Goal: Task Accomplishment & Management: Use online tool/utility

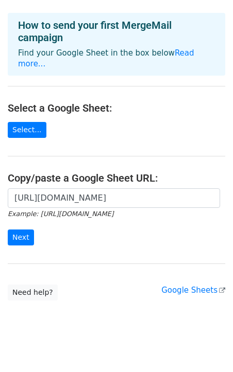
scroll to position [0, 380]
type input "[URL][DOMAIN_NAME]"
click at [8, 229] on input "Next" at bounding box center [21, 237] width 26 height 16
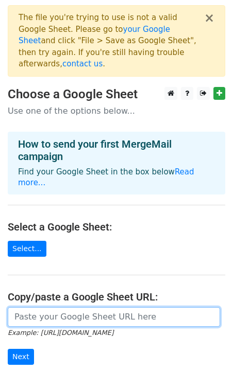
click at [65, 307] on input "url" at bounding box center [114, 317] width 212 height 20
paste input "https://docs.google.com/spreadsheets/d/1O734Fhlh89M4C8r7A3ln5G_7fnjuHbqhIxOCzXl…"
type input "https://docs.google.com/spreadsheets/d/1O734Fhlh89M4C8r7A3ln5G_7fnjuHbqhIxOCzXl…"
click at [8, 349] on input "Next" at bounding box center [21, 357] width 26 height 16
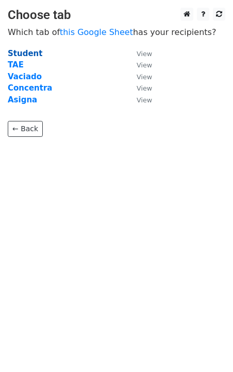
click at [20, 55] on strong "Student" at bounding box center [25, 53] width 34 height 9
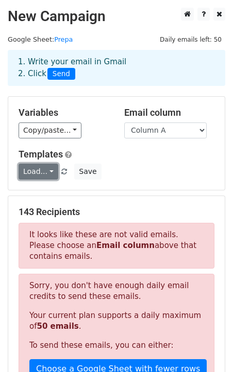
click at [50, 172] on link "Load..." at bounding box center [39, 172] width 40 height 16
click at [164, 174] on div "Load... No templates saved Save" at bounding box center [116, 172] width 211 height 16
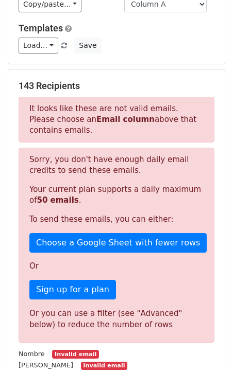
scroll to position [30, 0]
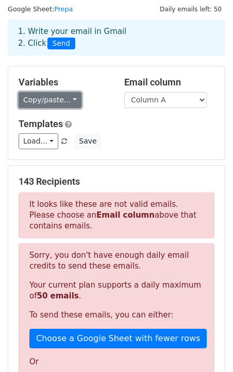
click at [75, 98] on link "Copy/paste..." at bounding box center [50, 100] width 63 height 16
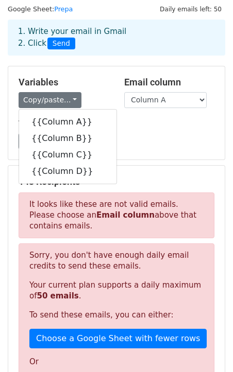
click at [84, 68] on div "Variables Copy/paste... {{Column A}} {{Column B}} {{Column C}} {{Column D}} Ema…" at bounding box center [116, 112] width 216 height 93
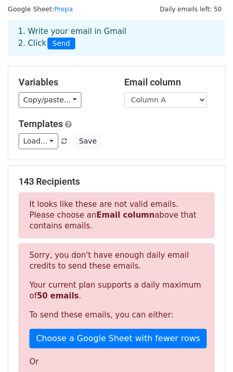
scroll to position [0, 0]
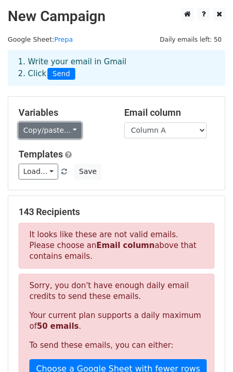
click at [70, 127] on link "Copy/paste..." at bounding box center [50, 130] width 63 height 16
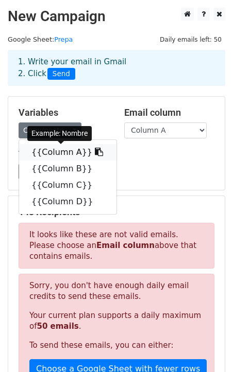
click at [65, 152] on link "{{Column A}}" at bounding box center [67, 152] width 97 height 16
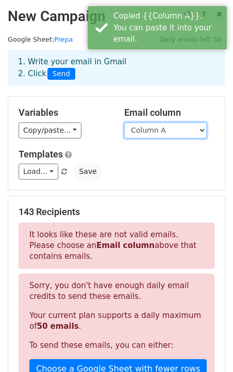
click at [176, 133] on select "Column A Column B Column C Column D" at bounding box center [165, 130] width 82 height 16
click at [185, 131] on select "Column A Column B Column C Column D" at bounding box center [165, 130] width 82 height 16
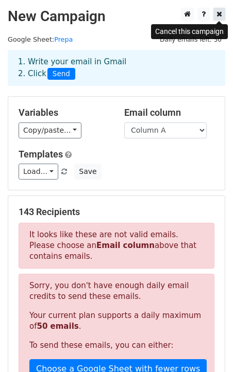
click at [219, 15] on icon at bounding box center [219, 13] width 6 height 7
